Goal: Information Seeking & Learning: Understand process/instructions

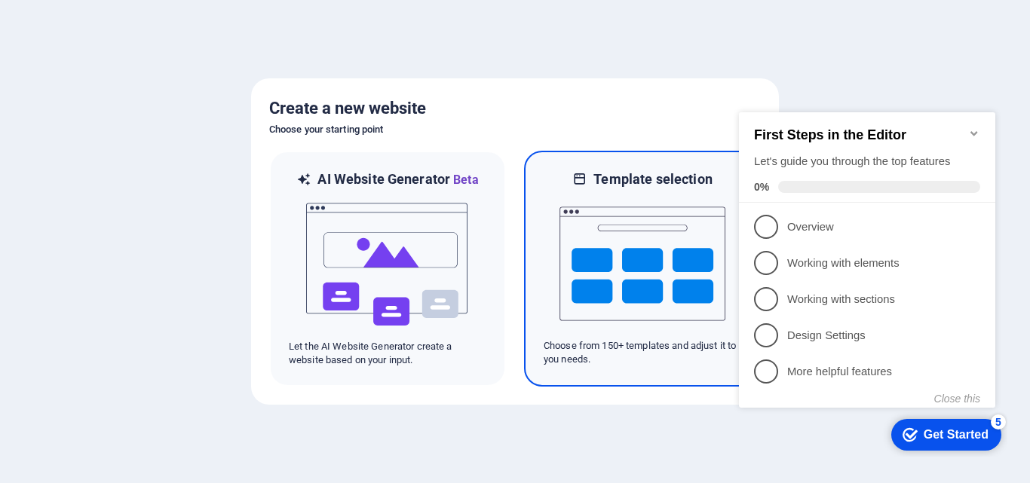
click at [656, 221] on img at bounding box center [642, 263] width 166 height 151
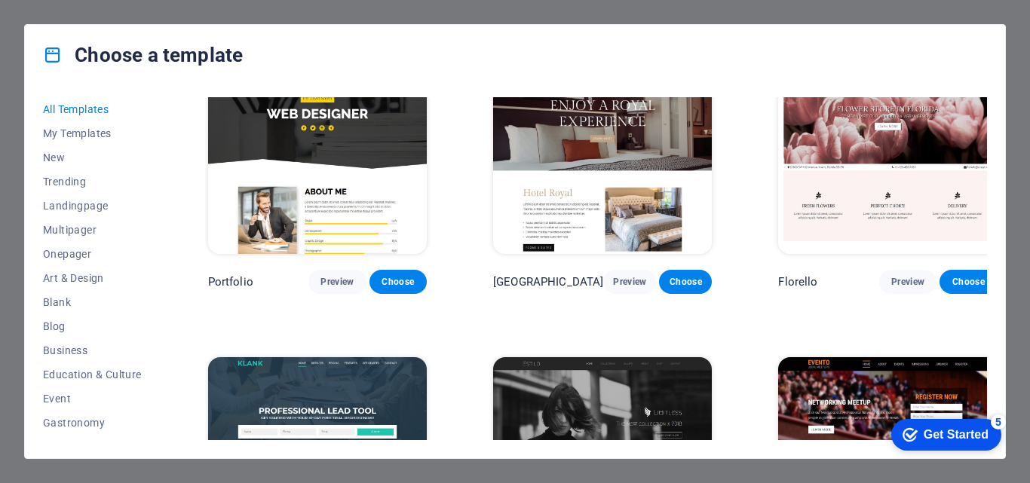
scroll to position [12234, 0]
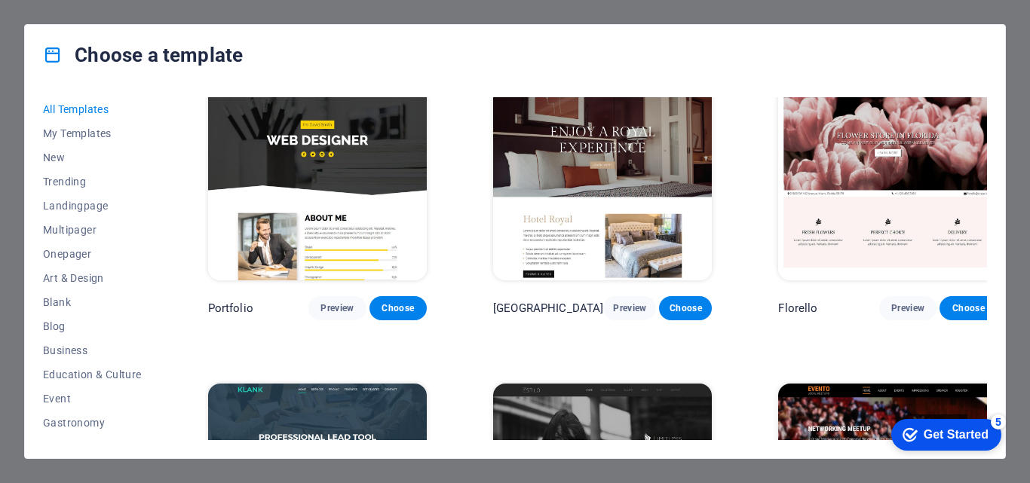
click at [611, 384] on img at bounding box center [602, 485] width 219 height 202
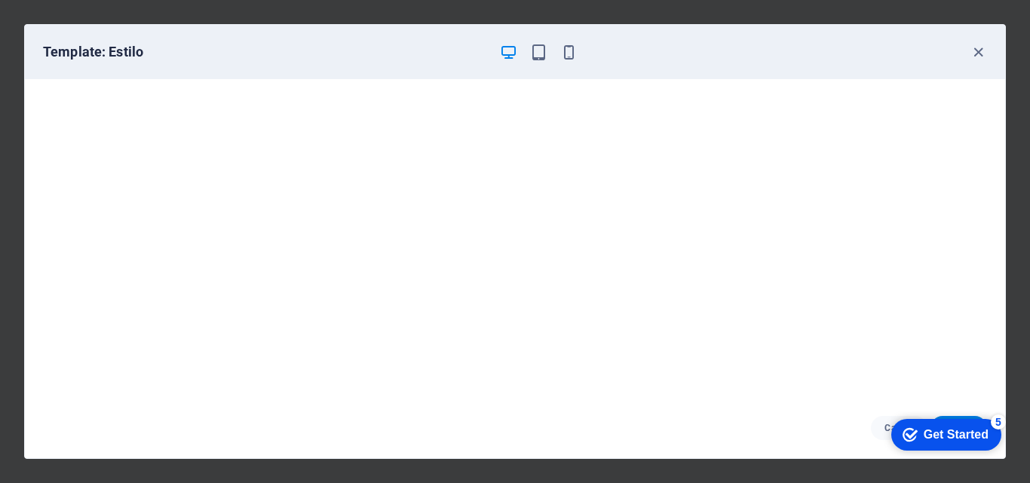
click at [940, 435] on div "Get Started" at bounding box center [956, 435] width 65 height 14
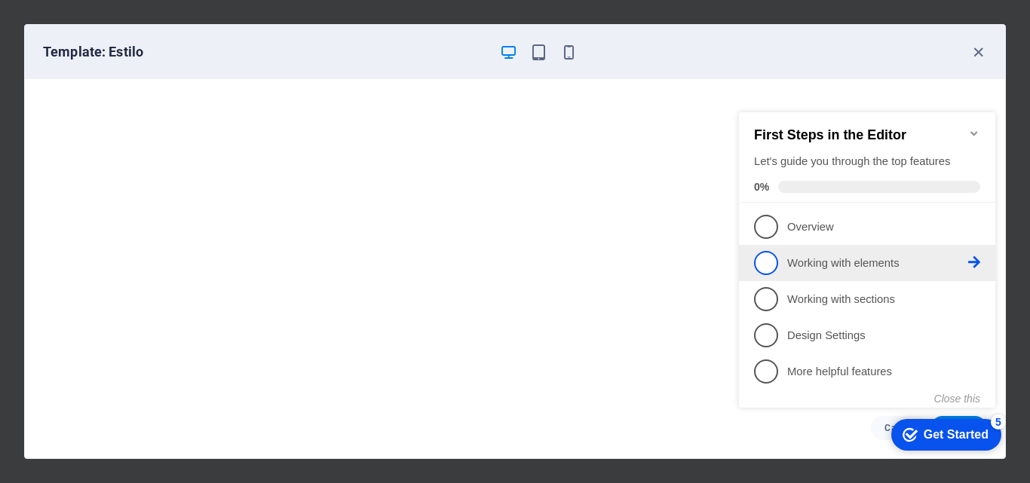
click at [803, 262] on p "Working with elements - incomplete" at bounding box center [877, 264] width 181 height 16
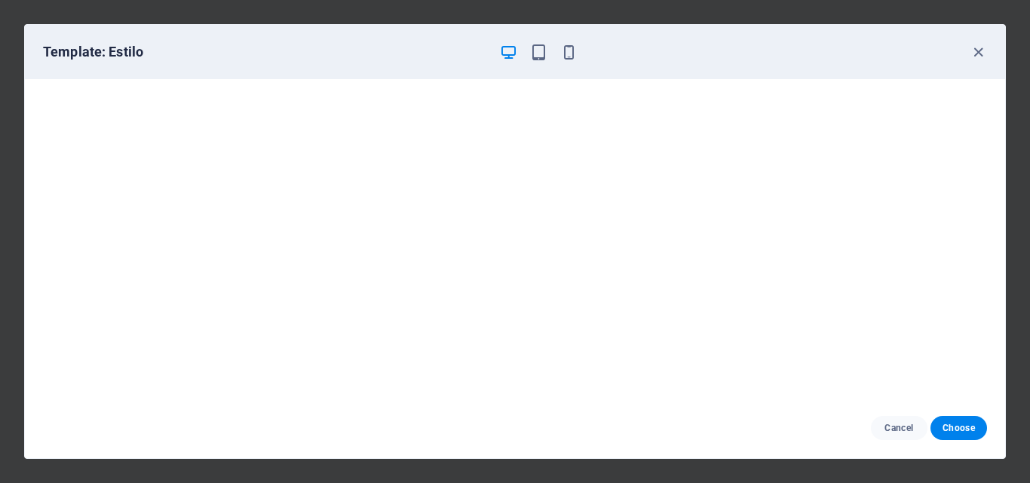
scroll to position [0, 0]
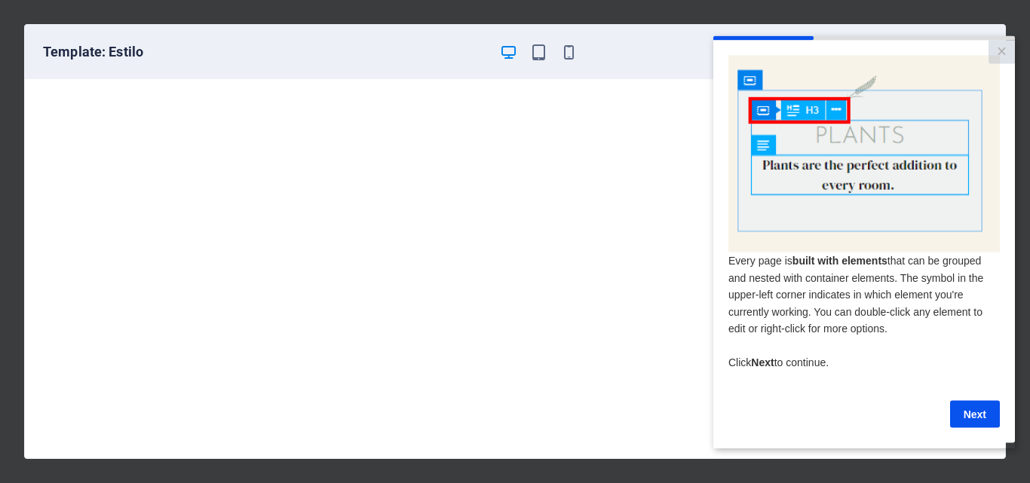
click at [966, 414] on link "Next" at bounding box center [975, 413] width 50 height 27
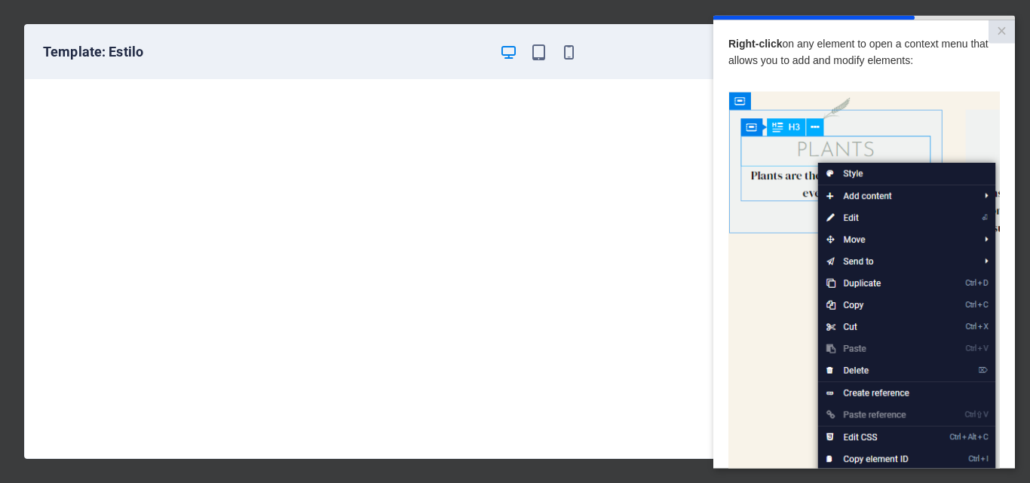
click at [847, 219] on img at bounding box center [863, 305] width 271 height 428
click at [737, 269] on img at bounding box center [863, 305] width 271 height 428
click at [999, 30] on link "×" at bounding box center [1001, 31] width 26 height 23
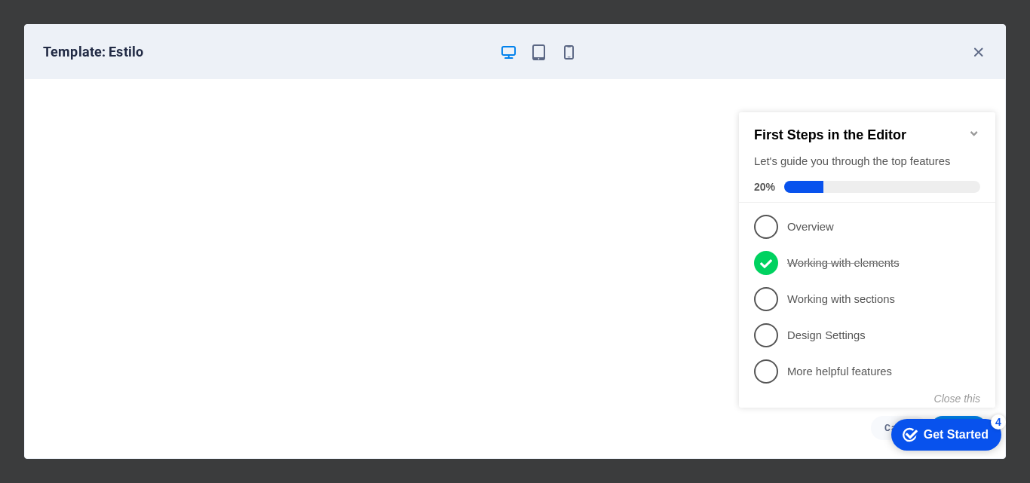
click at [953, 439] on div "Get Started" at bounding box center [956, 435] width 65 height 14
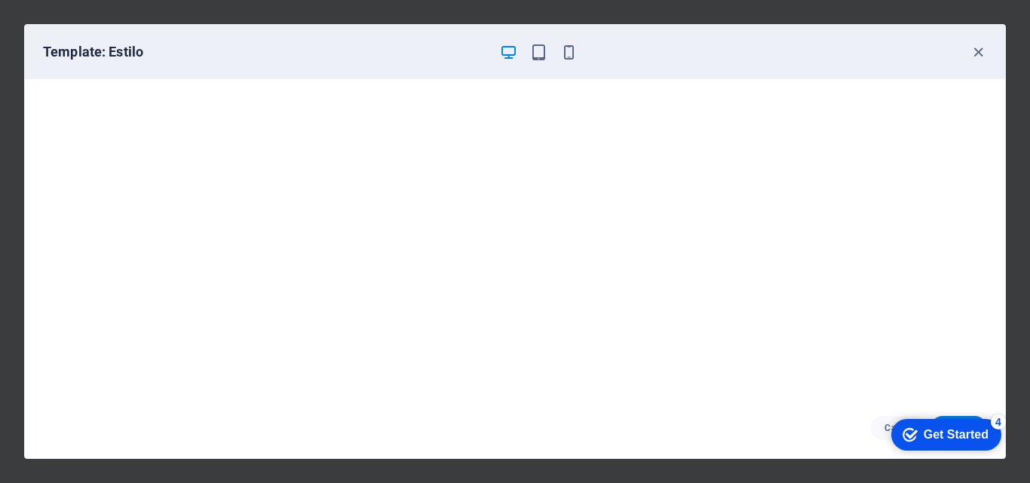
click at [950, 439] on div "Get Started" at bounding box center [956, 435] width 65 height 14
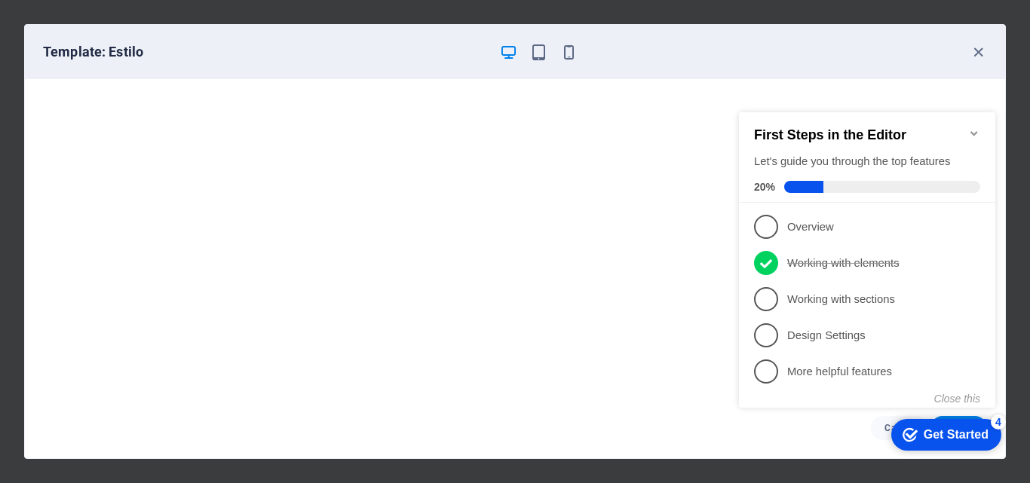
click at [946, 440] on div "Get Started" at bounding box center [956, 435] width 65 height 14
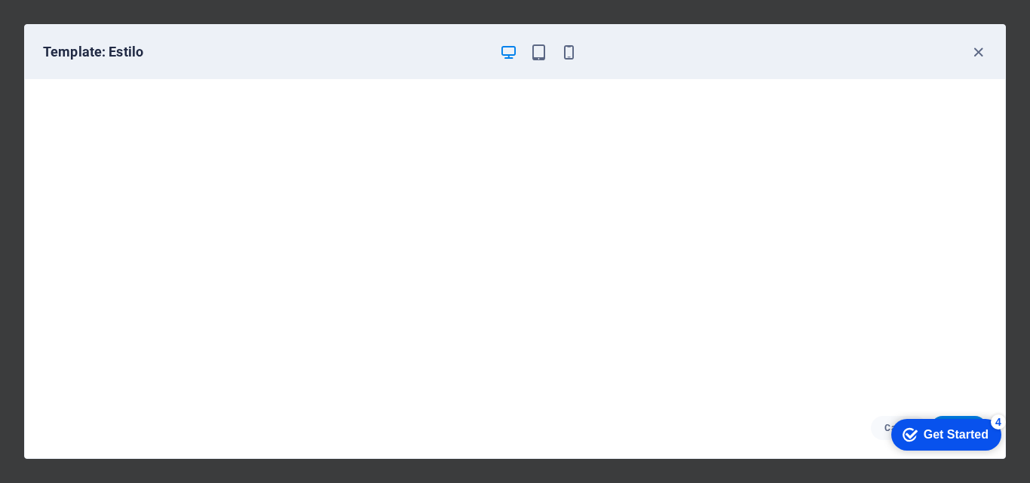
click at [946, 440] on div "Get Started" at bounding box center [956, 435] width 65 height 14
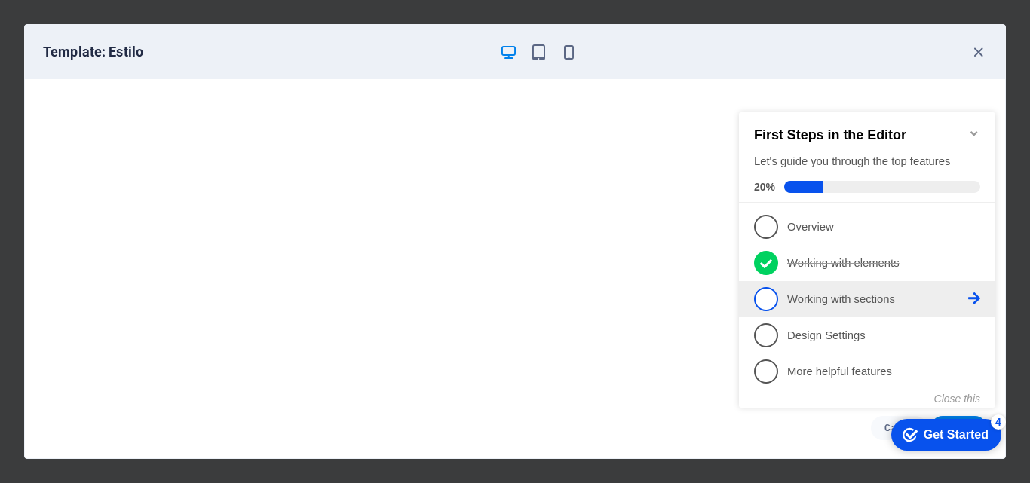
click at [801, 296] on p "Working with sections - incomplete" at bounding box center [877, 300] width 181 height 16
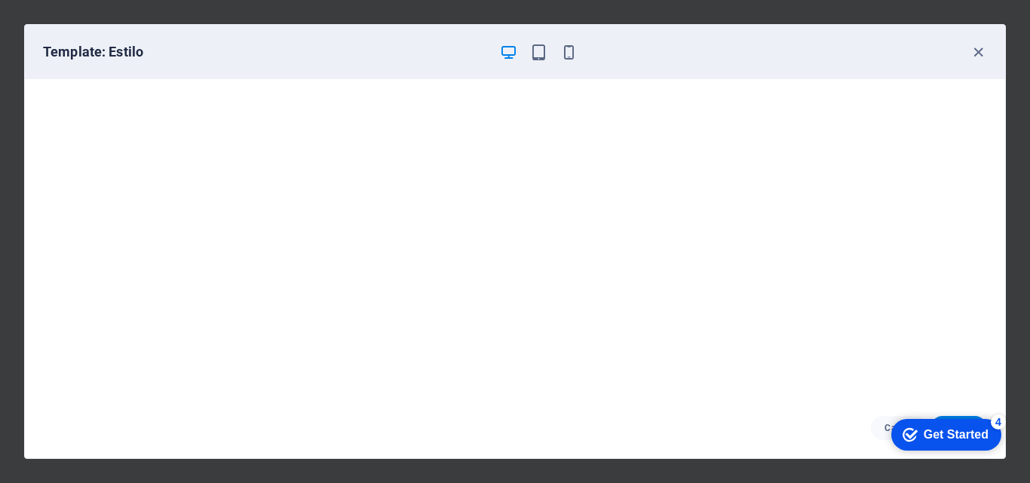
click at [936, 440] on div "Get Started" at bounding box center [956, 435] width 65 height 14
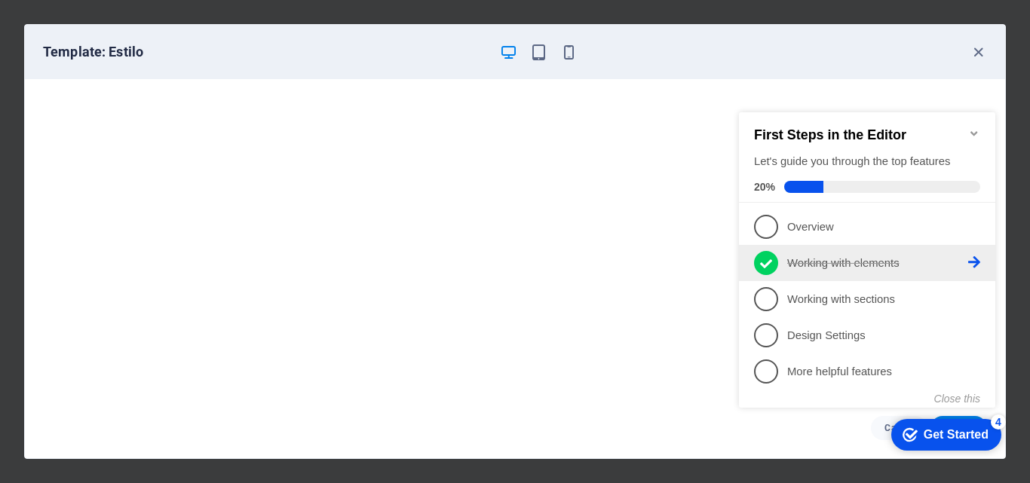
click at [787, 262] on p "Working with elements - completed" at bounding box center [877, 264] width 181 height 16
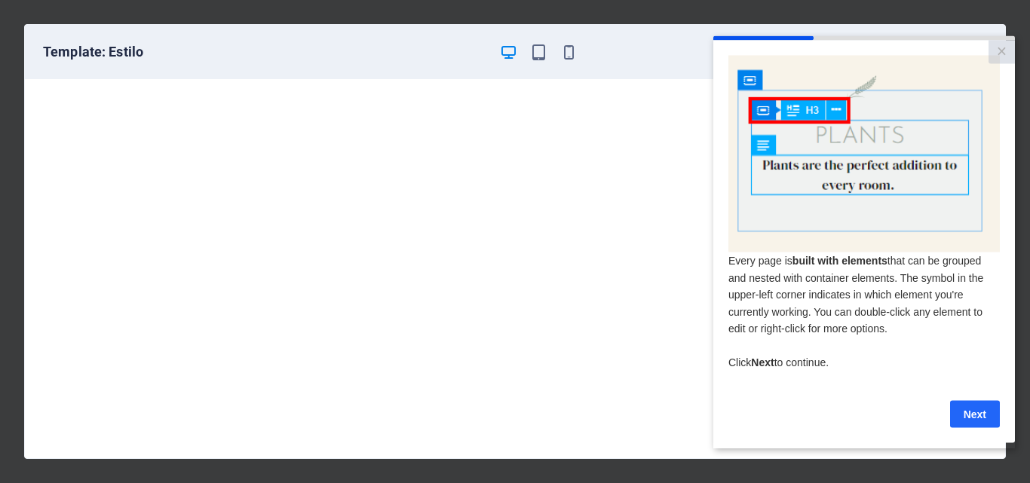
click at [983, 419] on link "Next" at bounding box center [975, 413] width 50 height 27
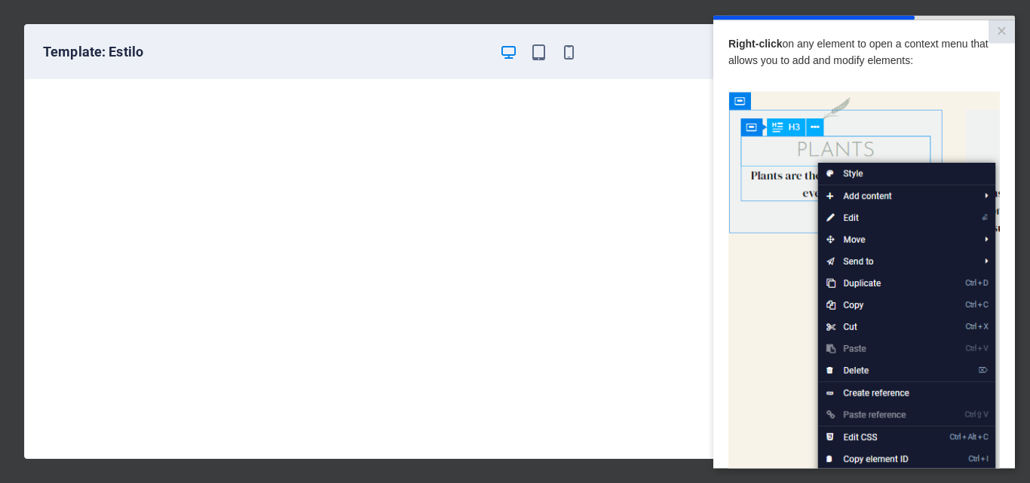
click at [864, 198] on img at bounding box center [863, 305] width 271 height 428
click at [986, 196] on img at bounding box center [863, 305] width 271 height 428
click at [849, 217] on img at bounding box center [863, 305] width 271 height 428
click at [854, 260] on img at bounding box center [863, 305] width 271 height 428
click at [843, 215] on img at bounding box center [863, 305] width 271 height 428
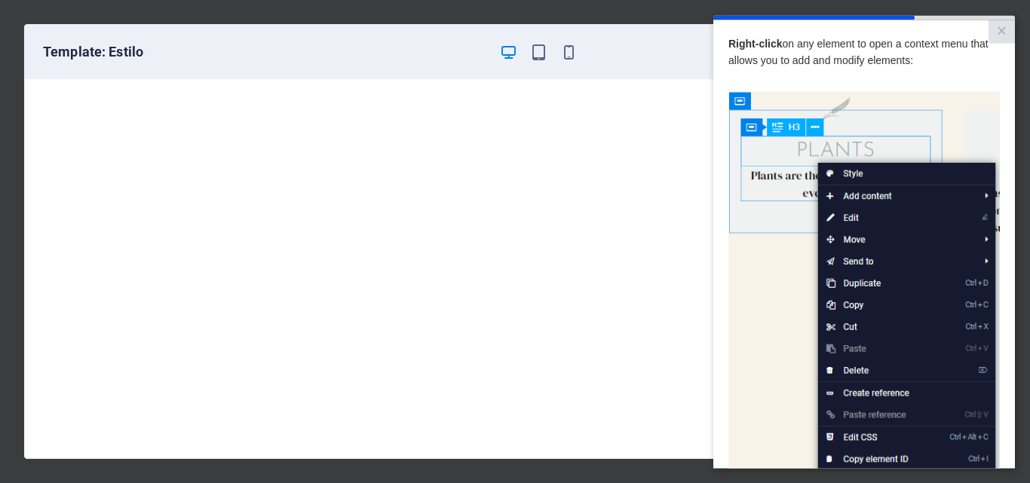
click at [861, 194] on img at bounding box center [863, 305] width 271 height 428
click at [803, 87] on div at bounding box center [863, 85] width 271 height 11
click at [851, 174] on img at bounding box center [863, 305] width 271 height 428
click at [860, 198] on img at bounding box center [863, 305] width 271 height 428
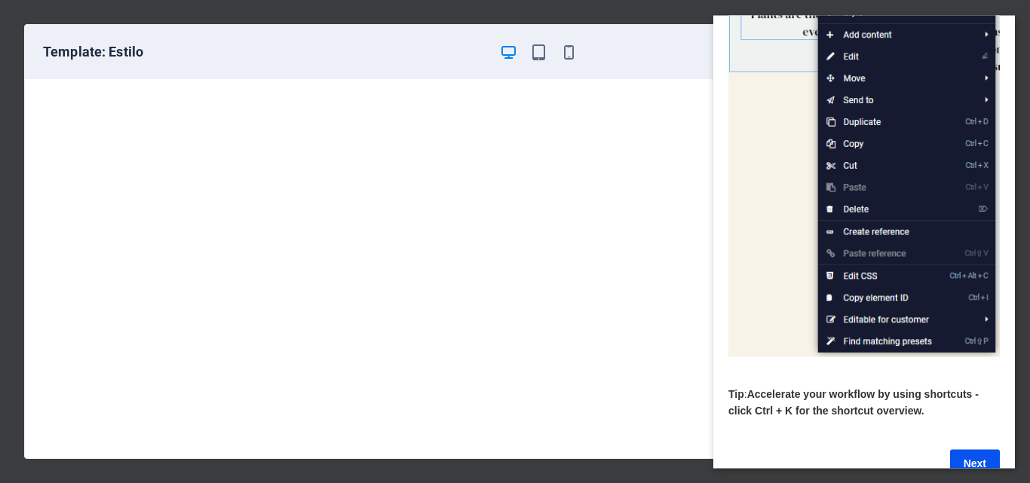
scroll to position [201, 0]
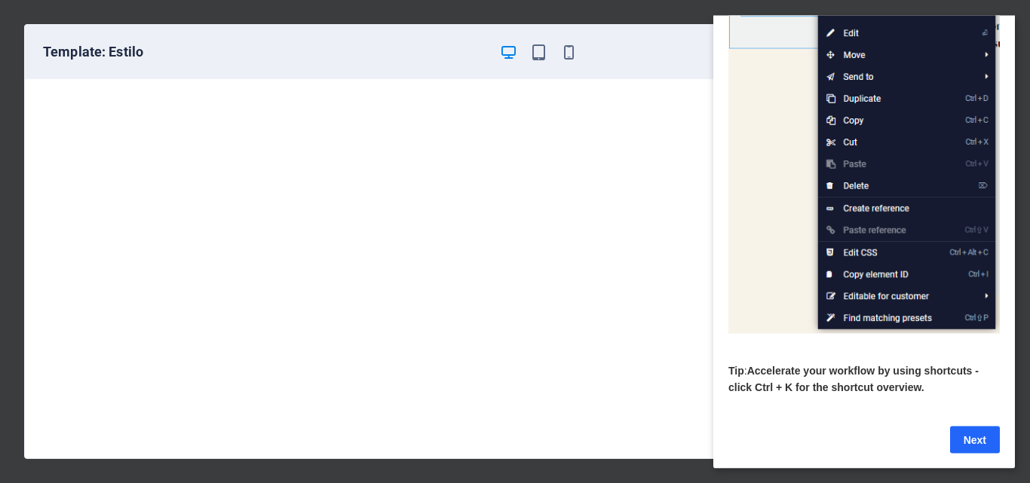
click at [970, 428] on link "Next" at bounding box center [975, 439] width 50 height 27
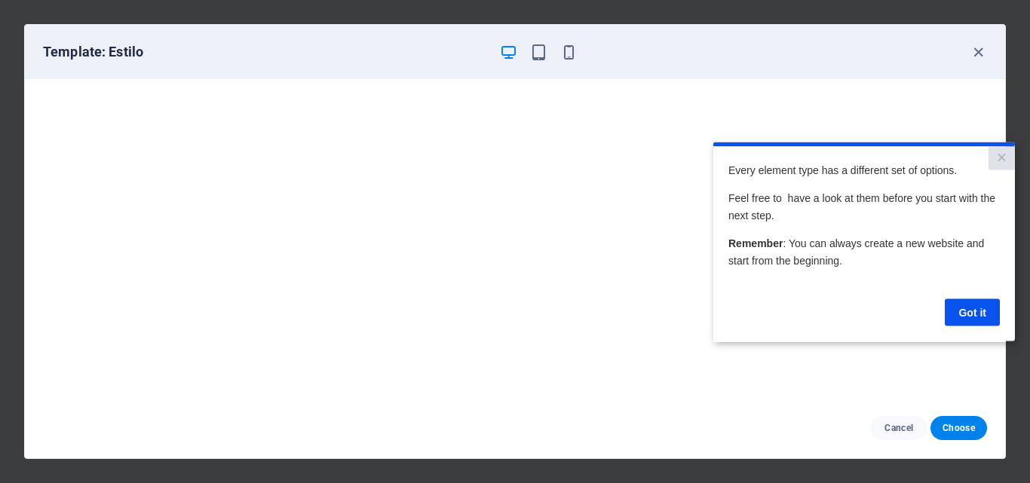
scroll to position [0, 0]
click at [975, 314] on link "Got it" at bounding box center [972, 312] width 55 height 27
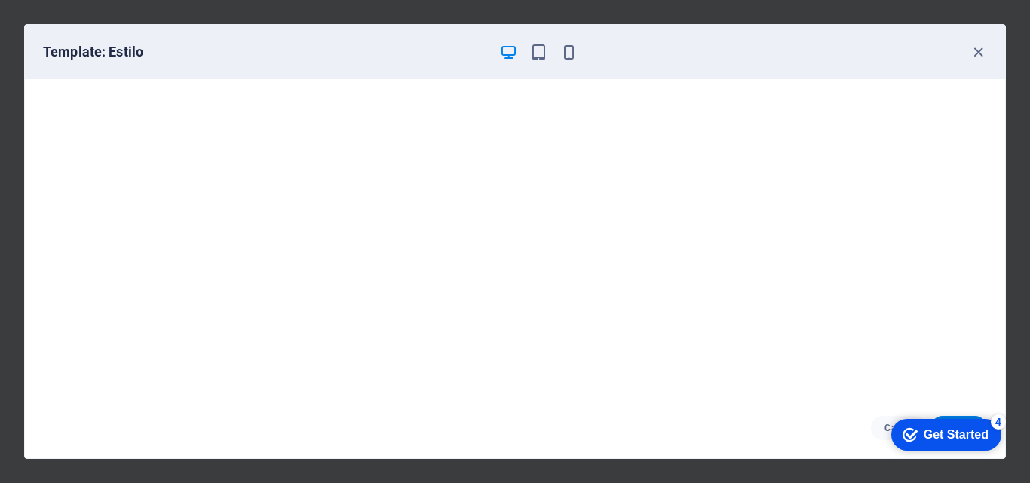
click at [929, 433] on div "Get Started" at bounding box center [956, 435] width 65 height 14
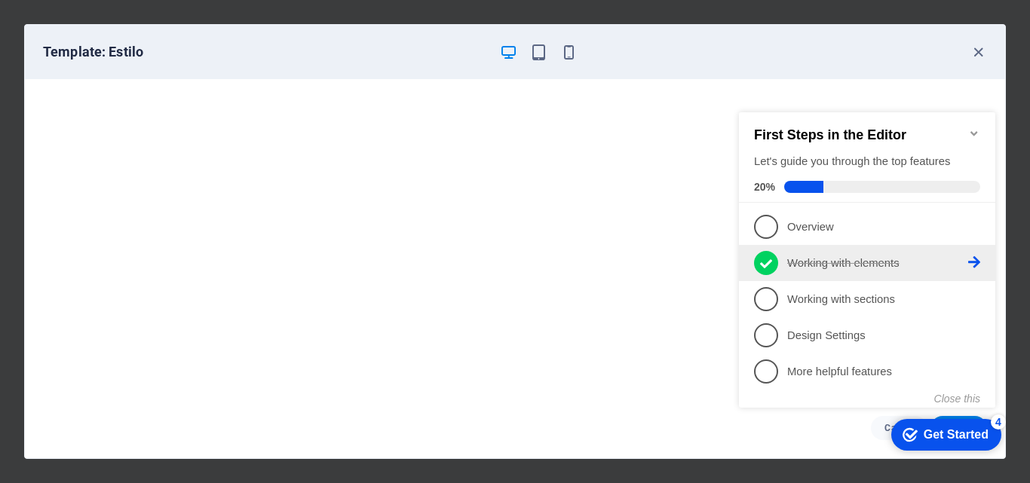
click at [851, 259] on p "Working with elements - completed" at bounding box center [877, 264] width 181 height 16
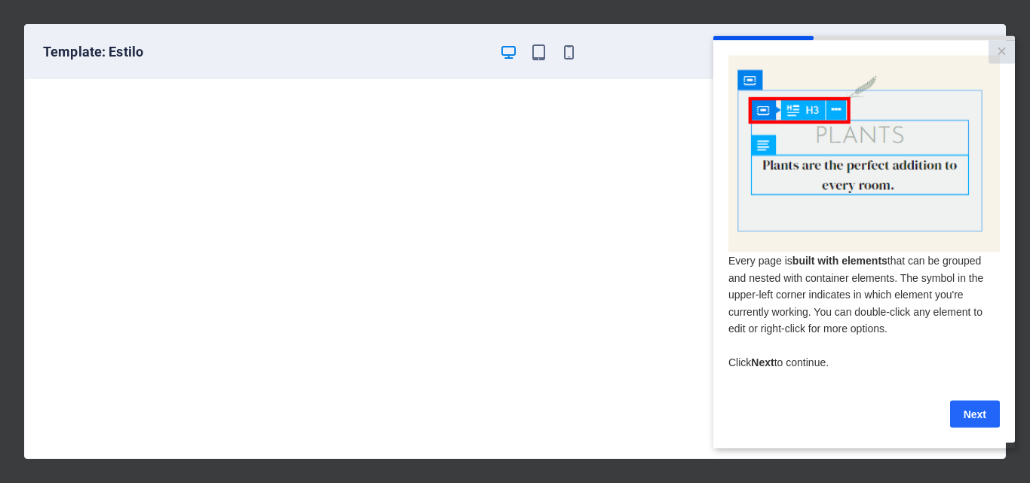
click at [976, 419] on link "Next" at bounding box center [975, 413] width 50 height 27
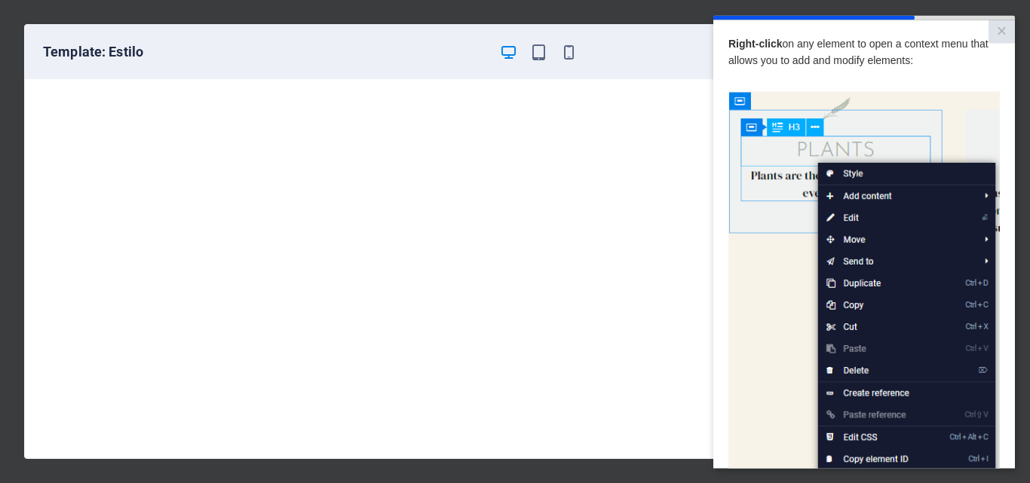
click at [864, 198] on img at bounding box center [863, 305] width 271 height 428
click at [985, 198] on img at bounding box center [863, 305] width 271 height 428
click at [844, 176] on img at bounding box center [863, 305] width 271 height 428
click at [850, 219] on img at bounding box center [863, 305] width 271 height 428
click at [879, 197] on img at bounding box center [863, 305] width 271 height 428
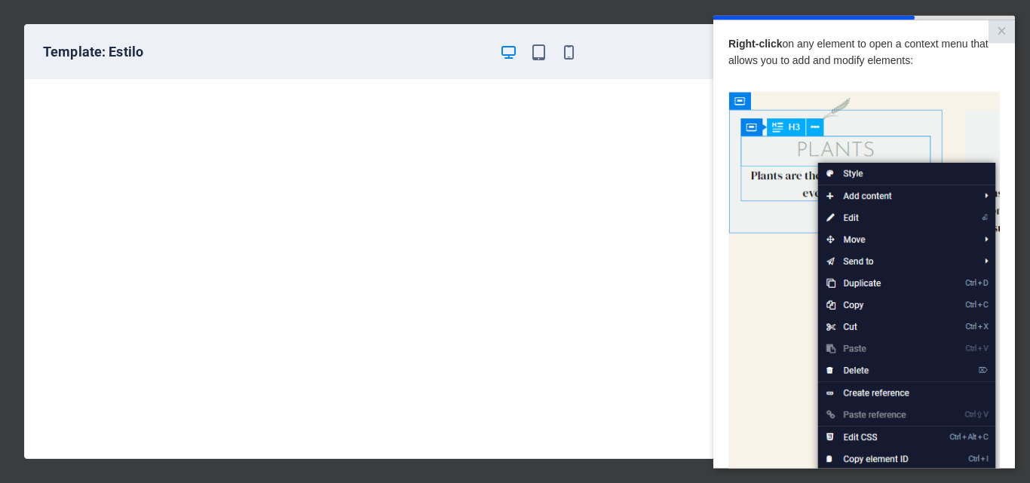
click at [849, 219] on img at bounding box center [863, 305] width 271 height 428
click at [771, 244] on img at bounding box center [863, 305] width 271 height 428
click at [772, 244] on img at bounding box center [863, 305] width 271 height 428
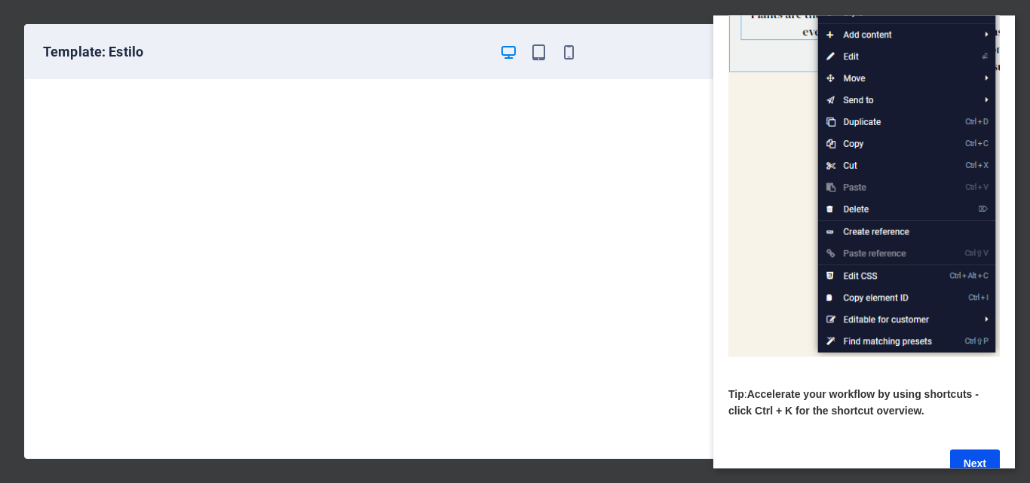
scroll to position [201, 0]
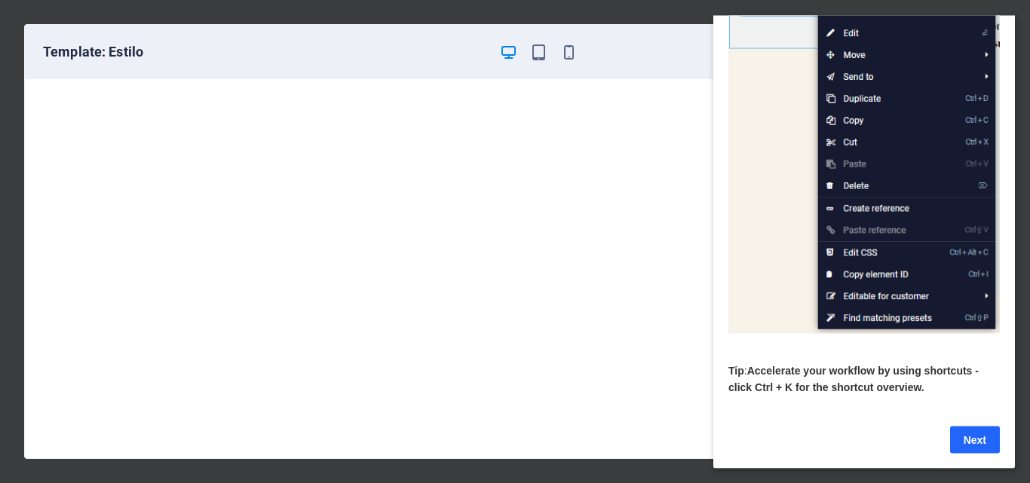
click at [971, 432] on link "Next" at bounding box center [975, 439] width 50 height 27
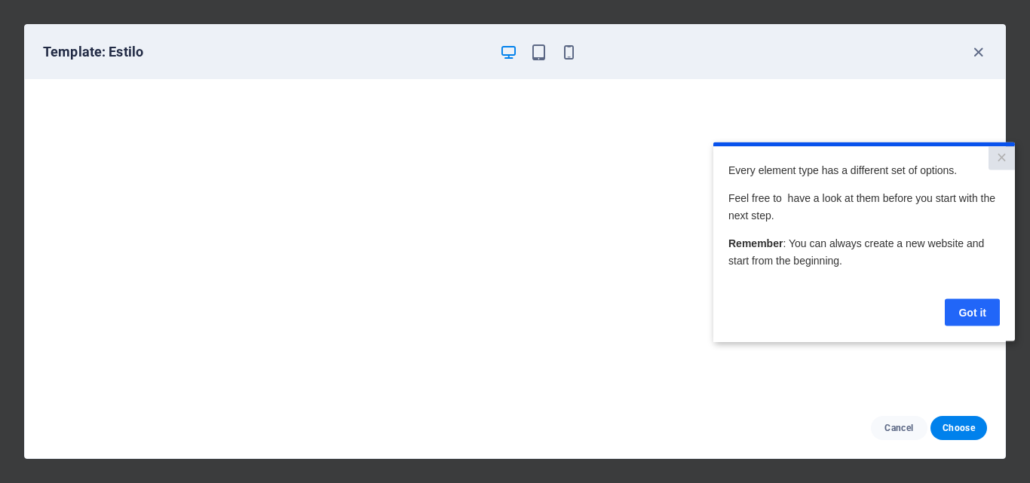
click at [972, 315] on link "Got it" at bounding box center [972, 312] width 55 height 27
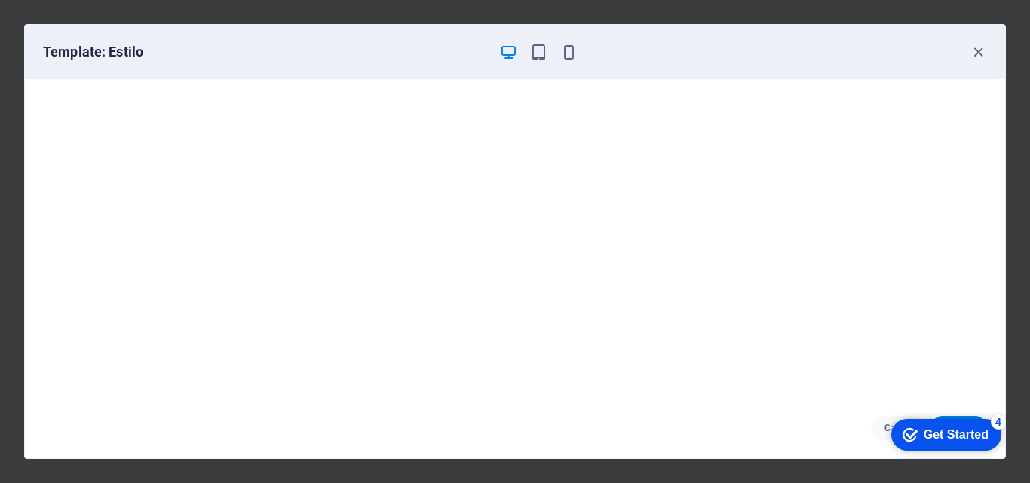
drag, startPoint x: 939, startPoint y: 434, endPoint x: 1078, endPoint y: 755, distance: 349.2
click at [936, 434] on div "Get Started" at bounding box center [956, 435] width 65 height 14
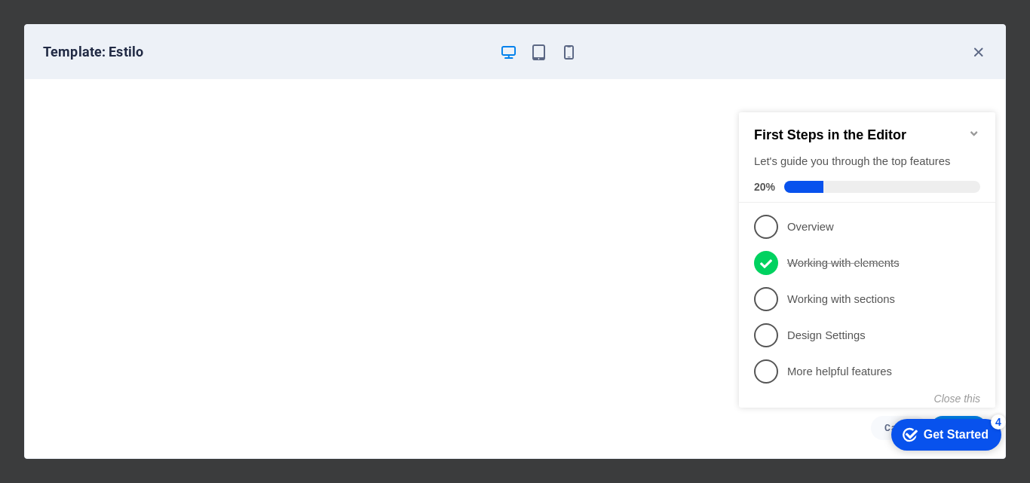
click at [976, 129] on icon "Minimize checklist" at bounding box center [974, 133] width 12 height 12
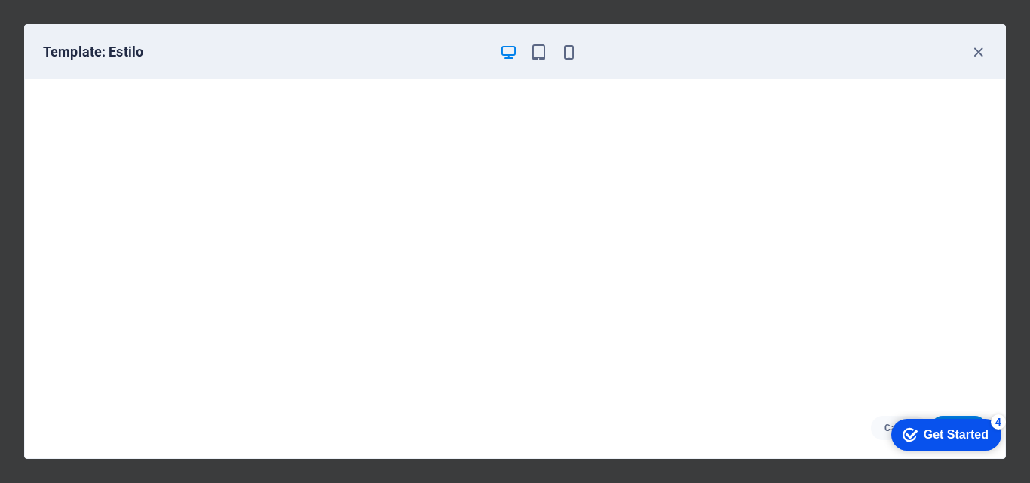
click at [944, 437] on div "Get Started" at bounding box center [956, 435] width 65 height 14
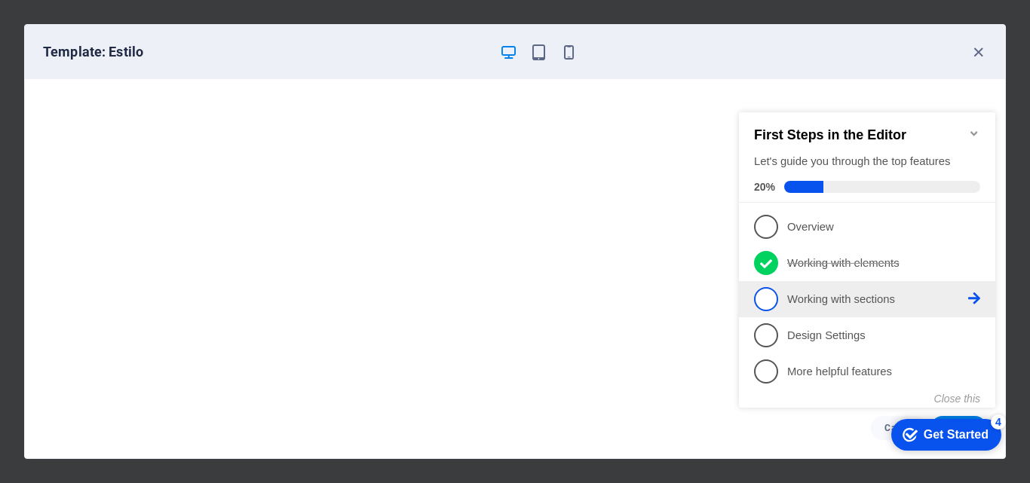
click at [797, 299] on p "Working with sections - incomplete" at bounding box center [877, 300] width 181 height 16
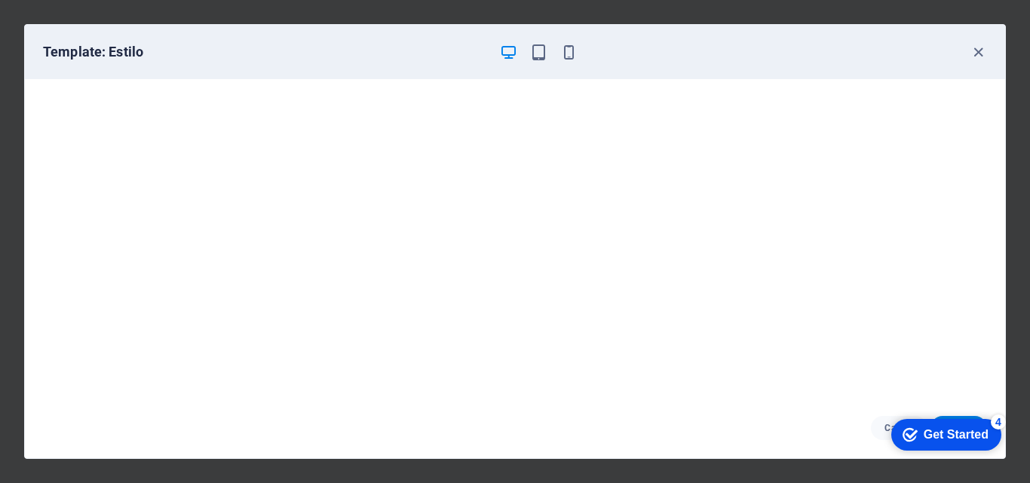
click at [942, 433] on div "Get Started" at bounding box center [956, 435] width 65 height 14
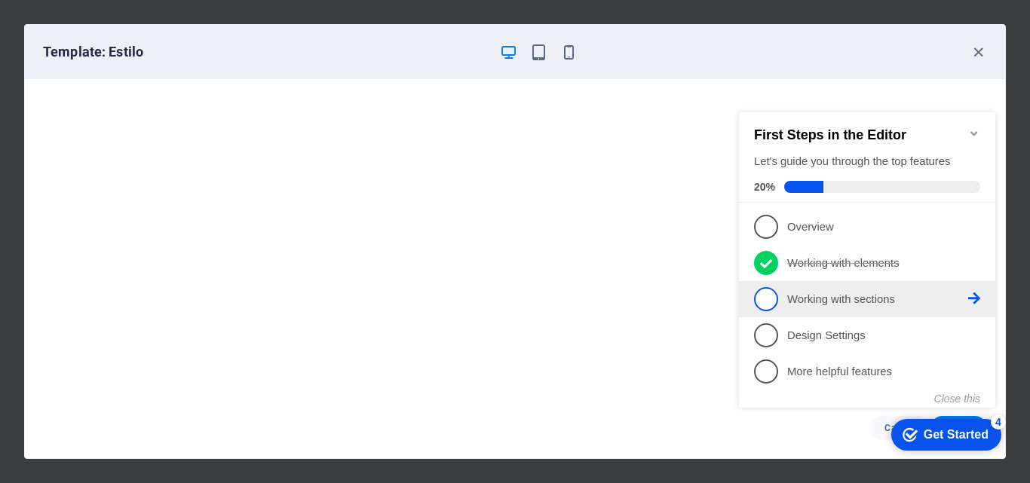
click at [763, 302] on span "3" at bounding box center [766, 299] width 24 height 24
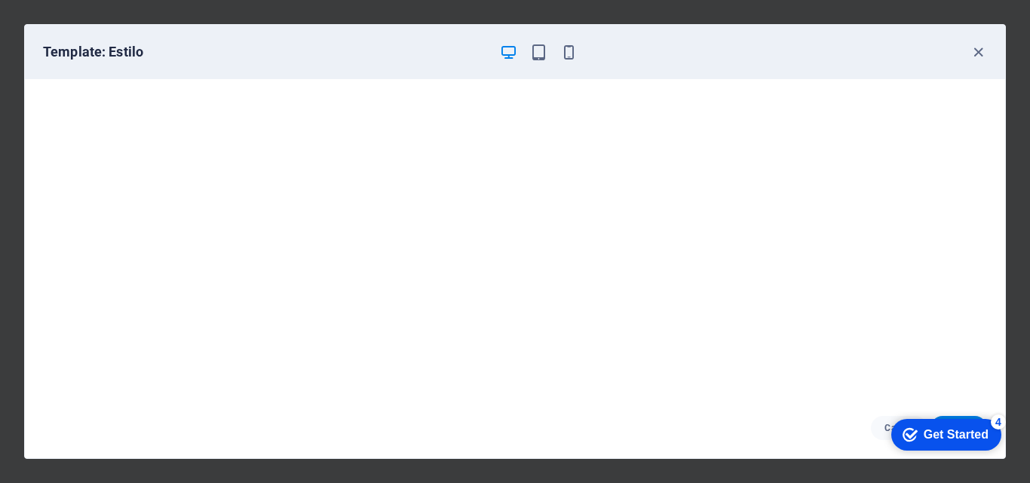
click at [933, 438] on div "Get Started" at bounding box center [956, 435] width 65 height 14
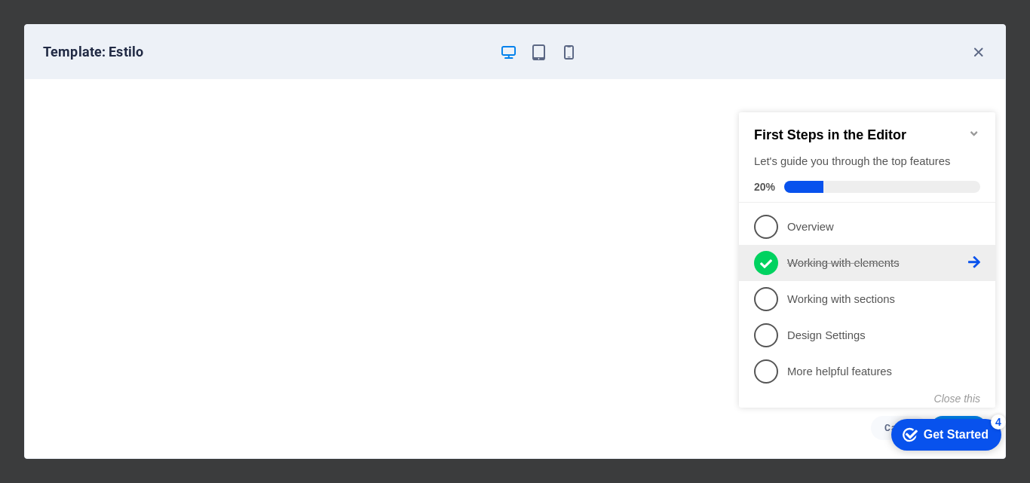
click at [799, 266] on p "Working with elements - completed" at bounding box center [877, 264] width 181 height 16
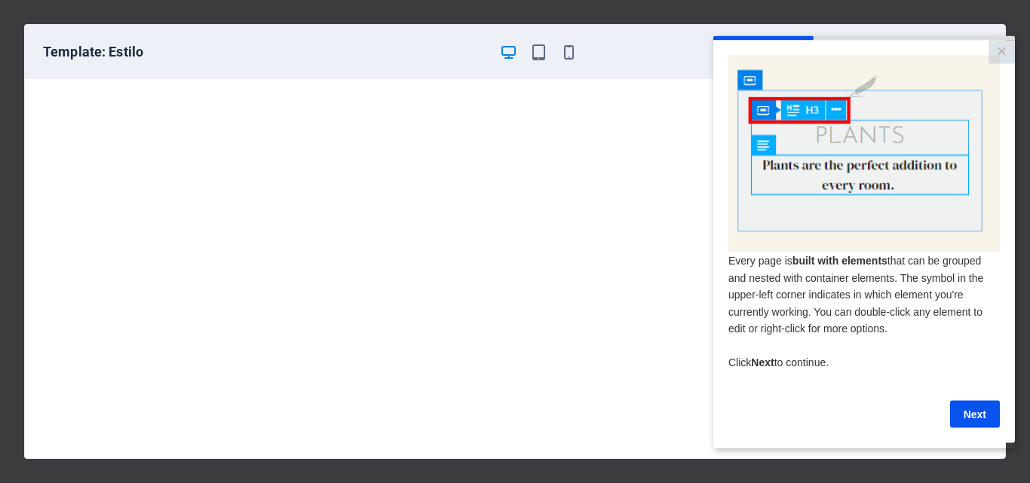
click at [972, 414] on link "Next" at bounding box center [975, 413] width 50 height 27
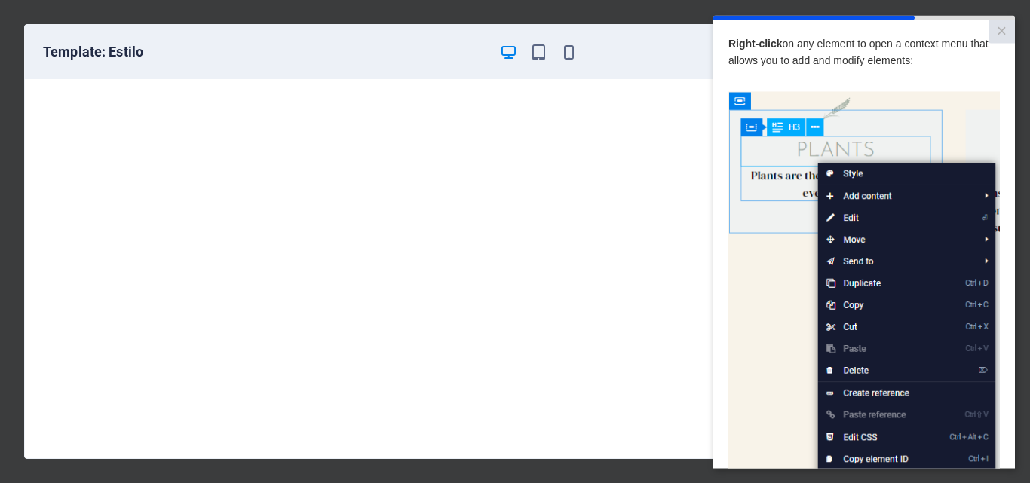
click at [860, 198] on img at bounding box center [863, 305] width 271 height 428
click at [832, 219] on img at bounding box center [863, 305] width 271 height 428
click at [846, 197] on img at bounding box center [863, 305] width 271 height 428
click at [850, 216] on img at bounding box center [863, 305] width 271 height 428
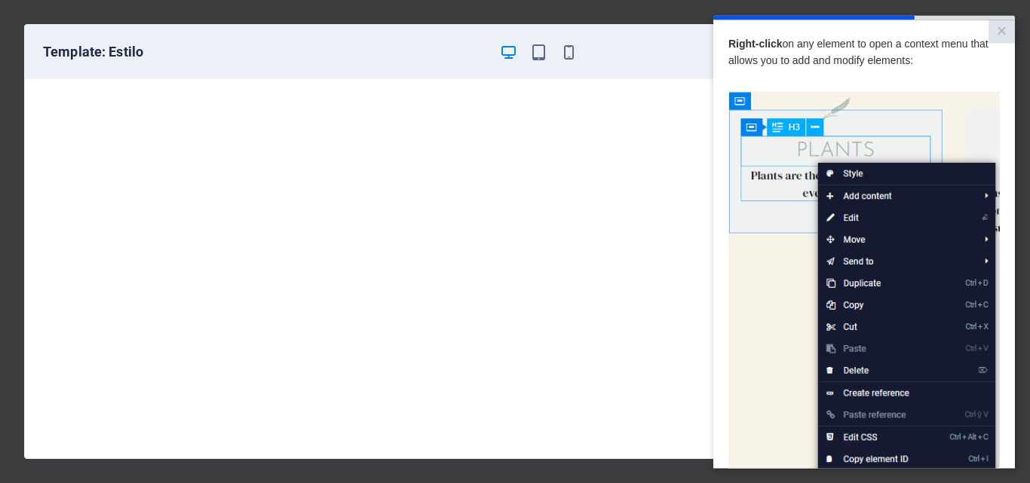
click at [861, 241] on img at bounding box center [863, 305] width 271 height 428
click at [866, 260] on img at bounding box center [863, 305] width 271 height 428
click at [847, 221] on img at bounding box center [863, 305] width 271 height 428
click at [847, 217] on img at bounding box center [863, 305] width 271 height 428
click at [851, 197] on img at bounding box center [863, 305] width 271 height 428
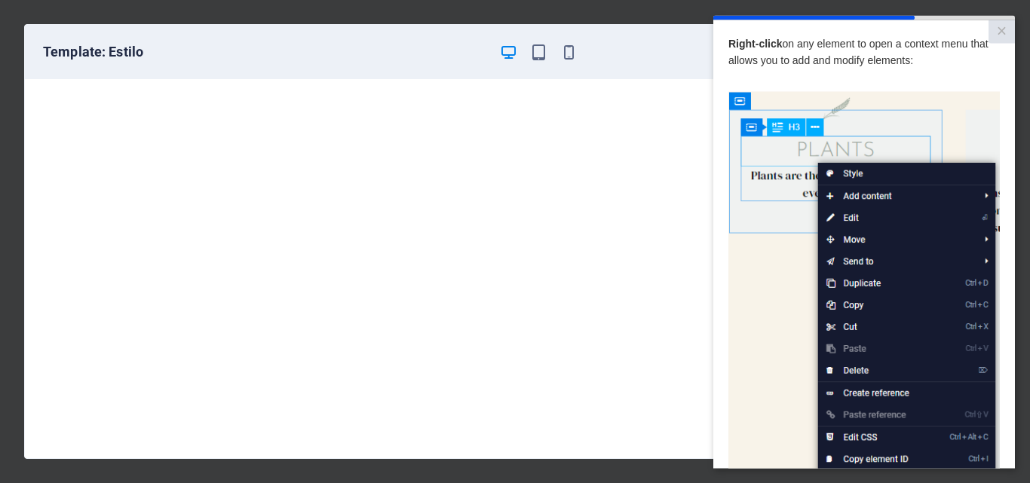
click at [862, 260] on img at bounding box center [863, 305] width 271 height 428
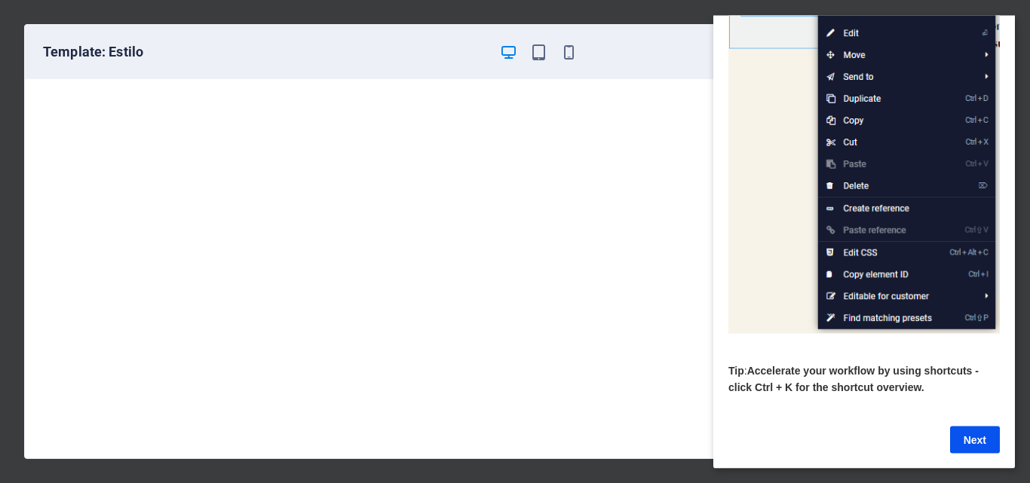
scroll to position [201, 0]
click at [982, 428] on link "Next" at bounding box center [975, 439] width 50 height 27
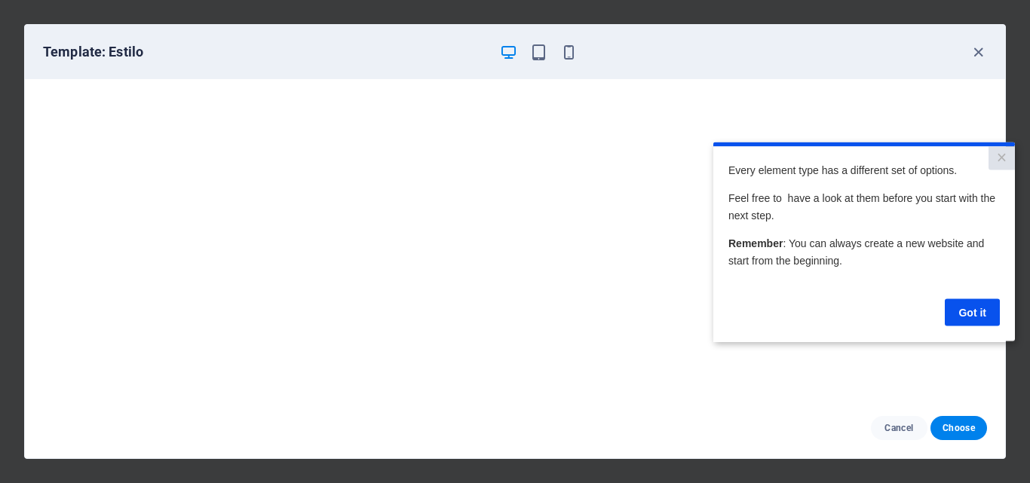
scroll to position [0, 0]
click at [971, 311] on link "Got it" at bounding box center [972, 312] width 55 height 27
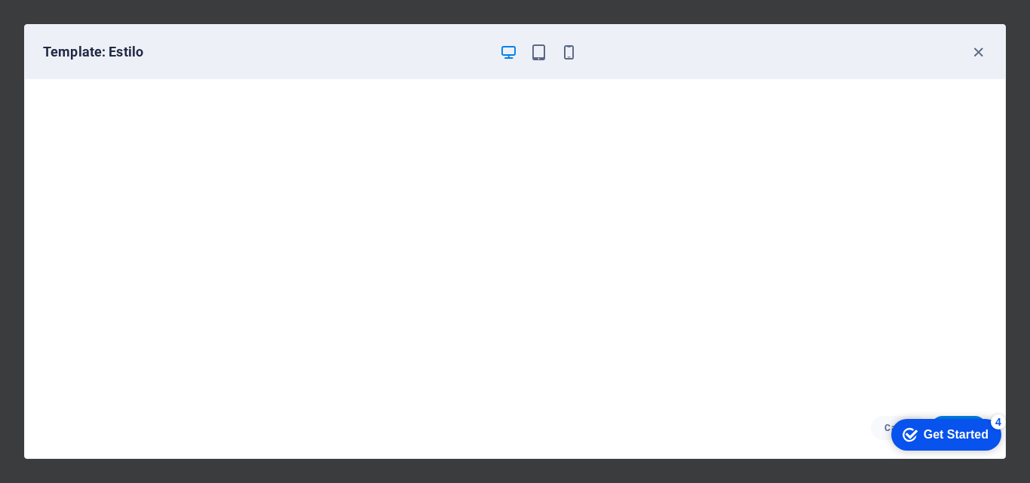
click at [935, 432] on div "Get Started" at bounding box center [956, 435] width 65 height 14
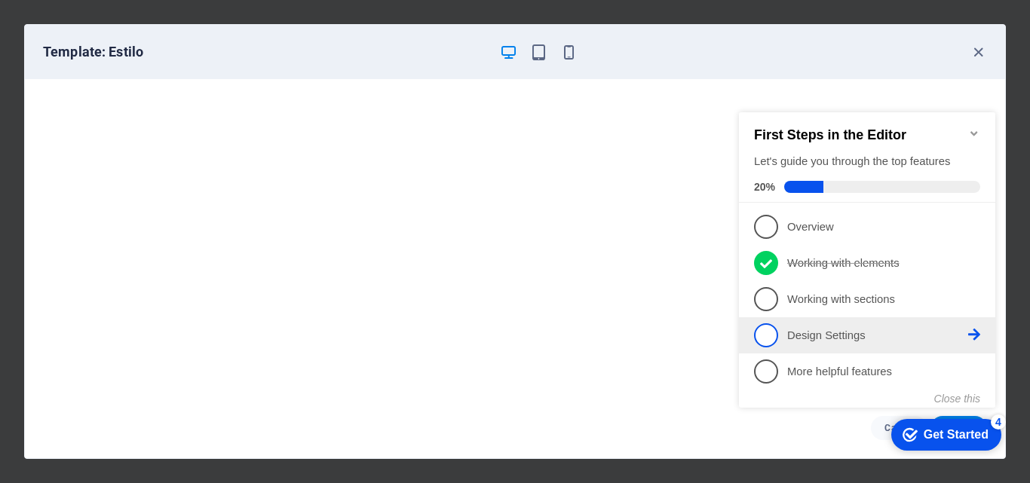
click at [835, 339] on p "Design Settings - incomplete" at bounding box center [877, 336] width 181 height 16
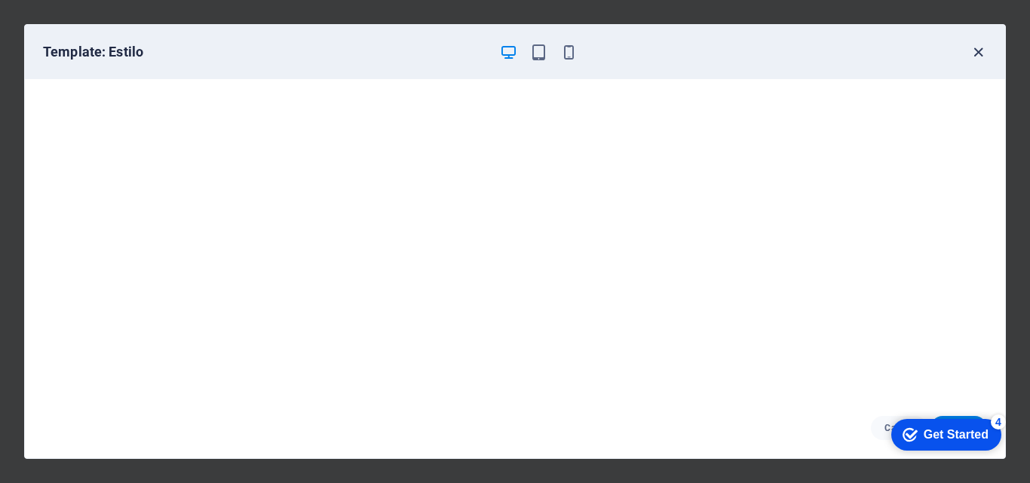
click at [979, 48] on icon "button" at bounding box center [978, 52] width 17 height 17
